Goal: Find specific page/section: Find specific page/section

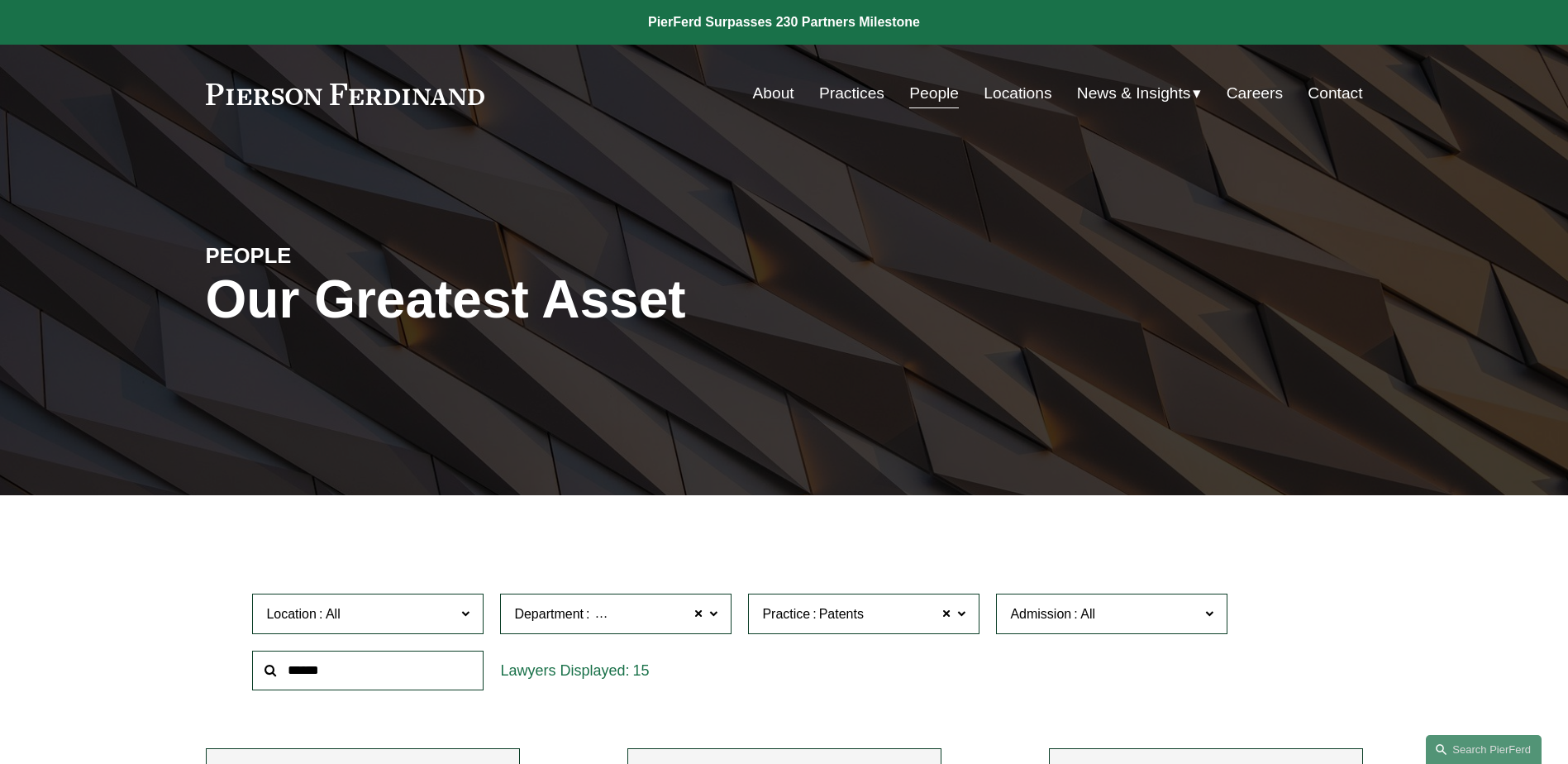
scroll to position [330, 0]
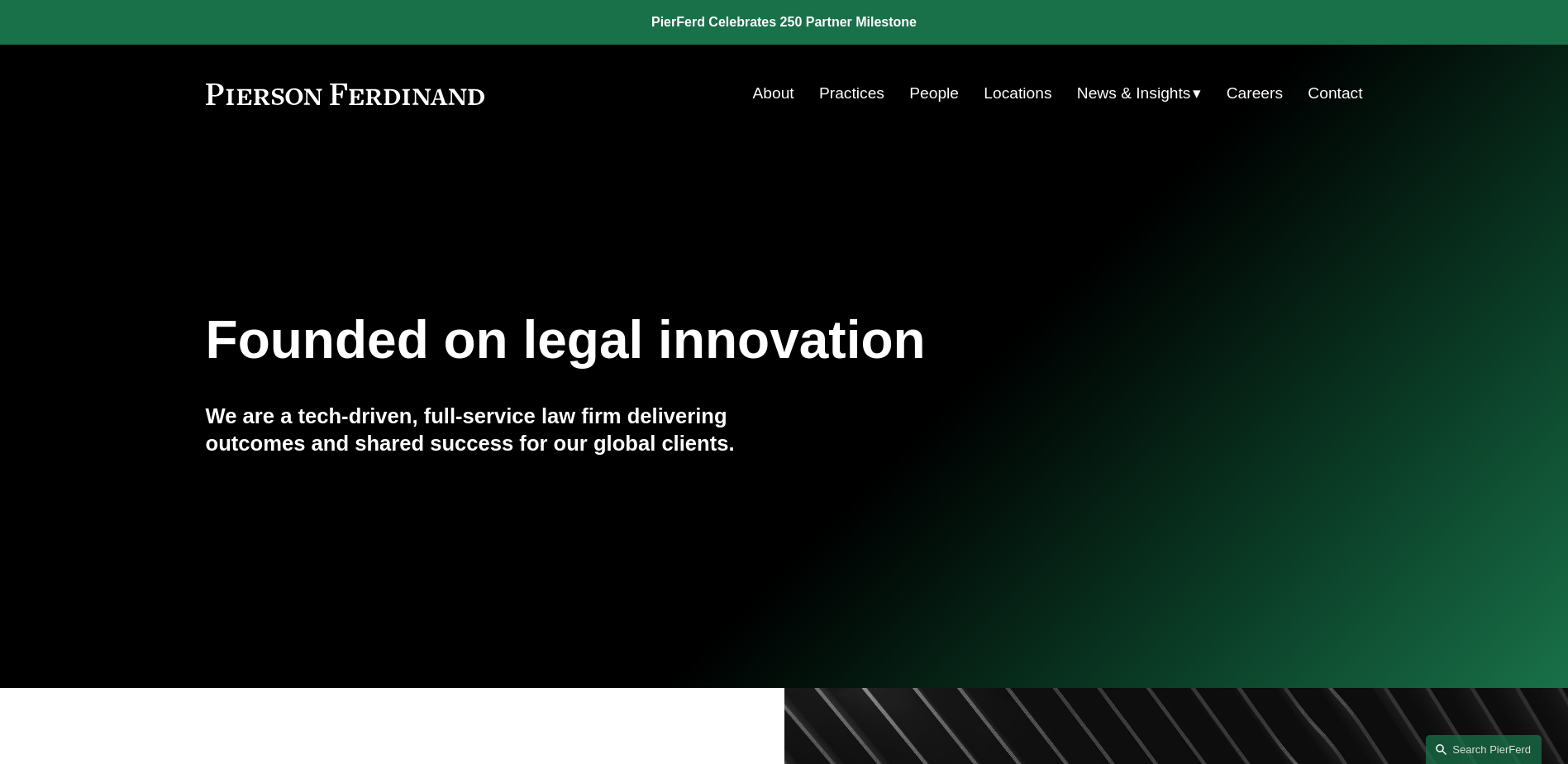
click at [909, 91] on link "People" at bounding box center [934, 93] width 50 height 31
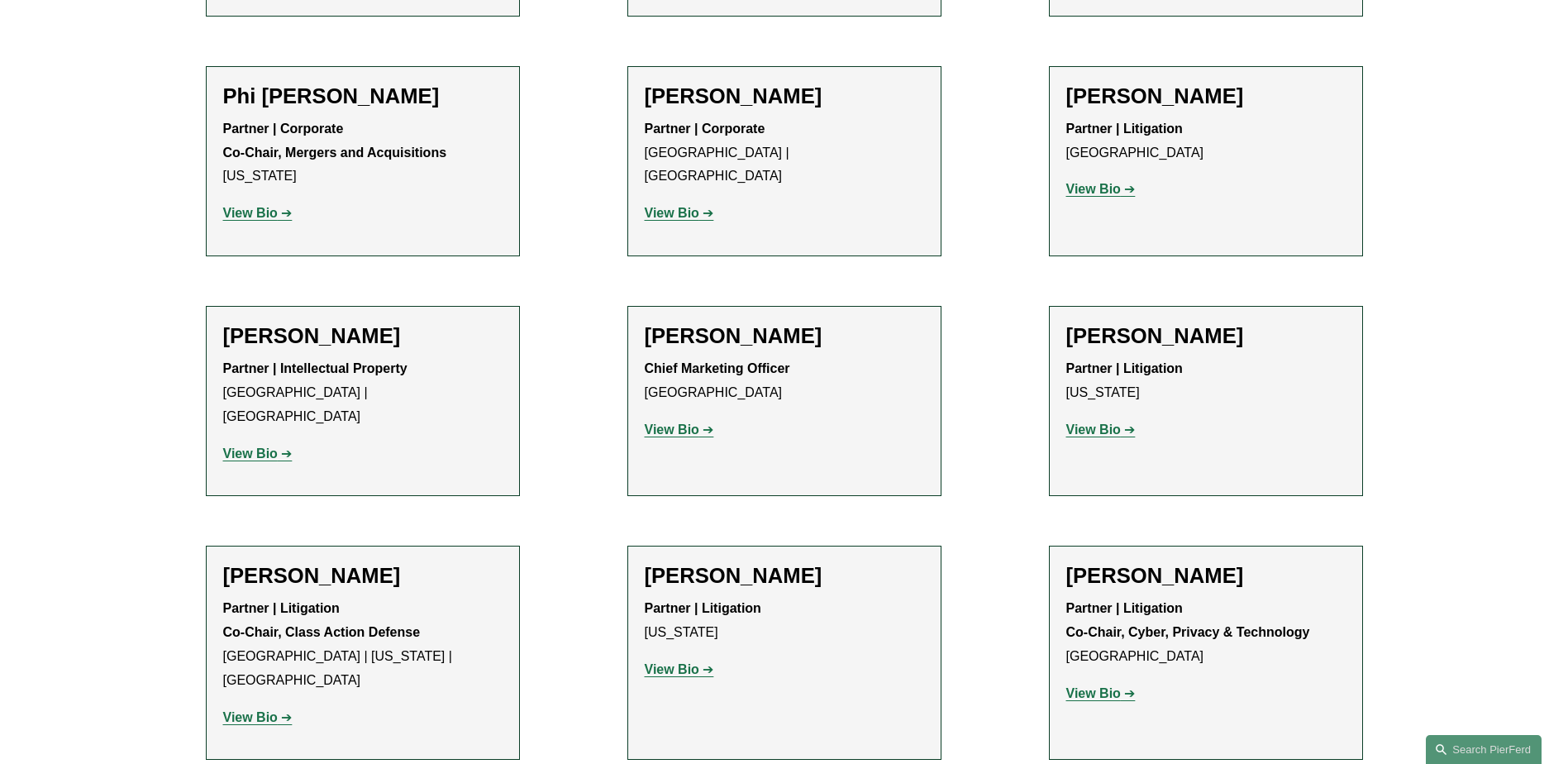
scroll to position [13728, 0]
